Goal: Book appointment/travel/reservation

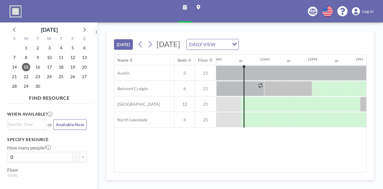
scroll to position [0, 479]
click at [233, 173] on div "Name Seats Floor 12AM 30 1AM 30 2AM 30 3AM 30 4AM 30 5AM 30 6AM 30 7AM 30 8AM 3…" at bounding box center [240, 114] width 253 height 118
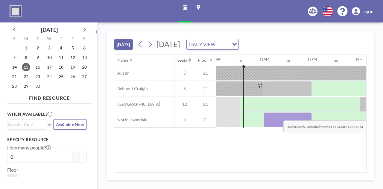
drag, startPoint x: 273, startPoint y: 115, endPoint x: 295, endPoint y: 115, distance: 22.2
click at [295, 115] on div at bounding box center [288, 119] width 48 height 15
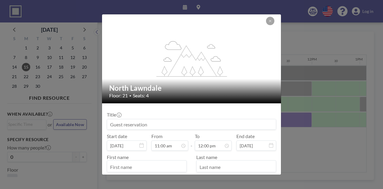
click at [150, 125] on input at bounding box center [191, 124] width 169 height 10
type input "Desirae 1:1 Meeting"
click at [136, 163] on input "text" at bounding box center [146, 167] width 79 height 10
type input "Desirae"
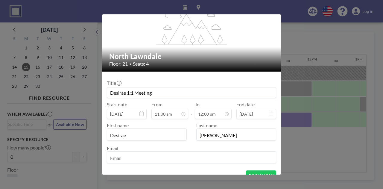
scroll to position [53, 0]
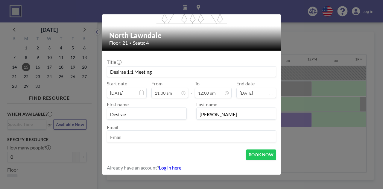
type input "[PERSON_NAME]"
click at [133, 136] on input "email" at bounding box center [191, 137] width 169 height 10
type input "[EMAIL_ADDRESS][DOMAIN_NAME]"
click at [192, 151] on div "BOOK NOW" at bounding box center [192, 154] width 170 height 10
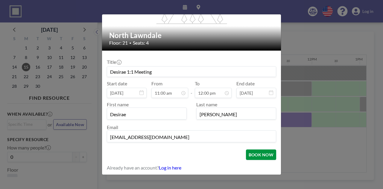
click at [255, 155] on button "BOOK NOW" at bounding box center [261, 154] width 30 height 10
